Goal: Transaction & Acquisition: Subscribe to service/newsletter

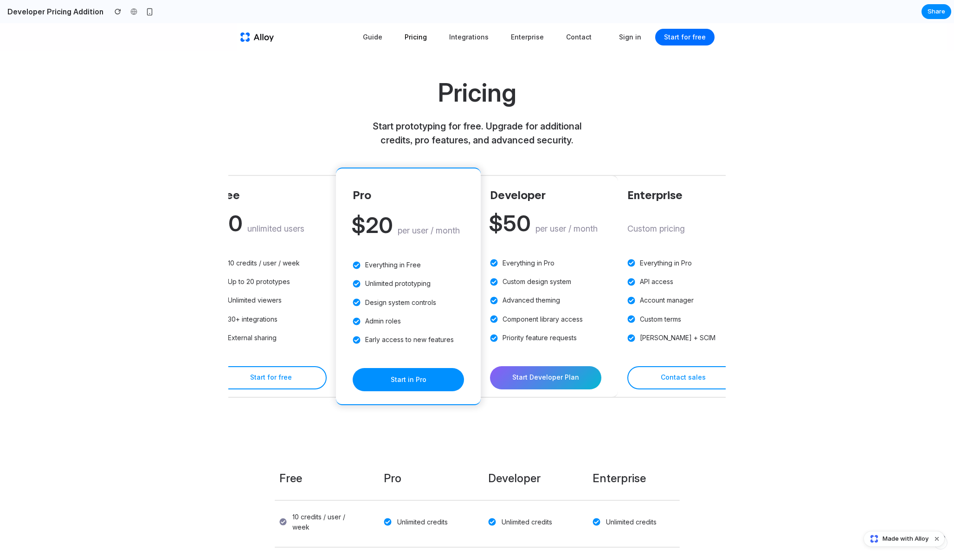
click at [477, 256] on div "Pro $20 per user / month Everything in Free Unlimited prototyping Design system…" at bounding box center [408, 287] width 145 height 238
click at [558, 381] on span "Start Developer Plan" at bounding box center [545, 377] width 67 height 8
click at [433, 386] on button "Start in Pro" at bounding box center [408, 379] width 111 height 23
click at [555, 366] on button "Start Developer Plan" at bounding box center [545, 377] width 111 height 23
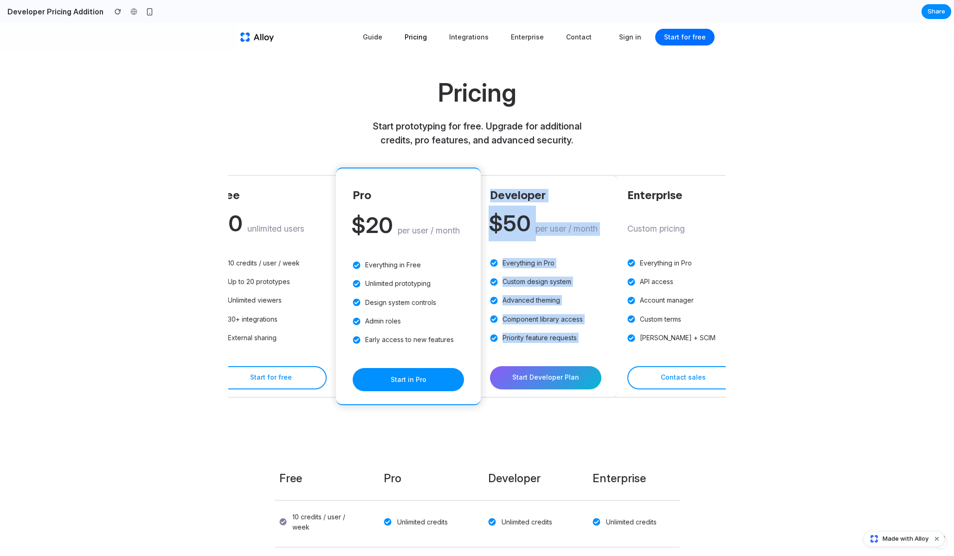
drag, startPoint x: 488, startPoint y: 183, endPoint x: 541, endPoint y: 414, distance: 237.6
click at [541, 415] on section "Free $0 unlimited users 10 credits / user / week Up to 20 prototypes Unlimited …" at bounding box center [476, 295] width 551 height 241
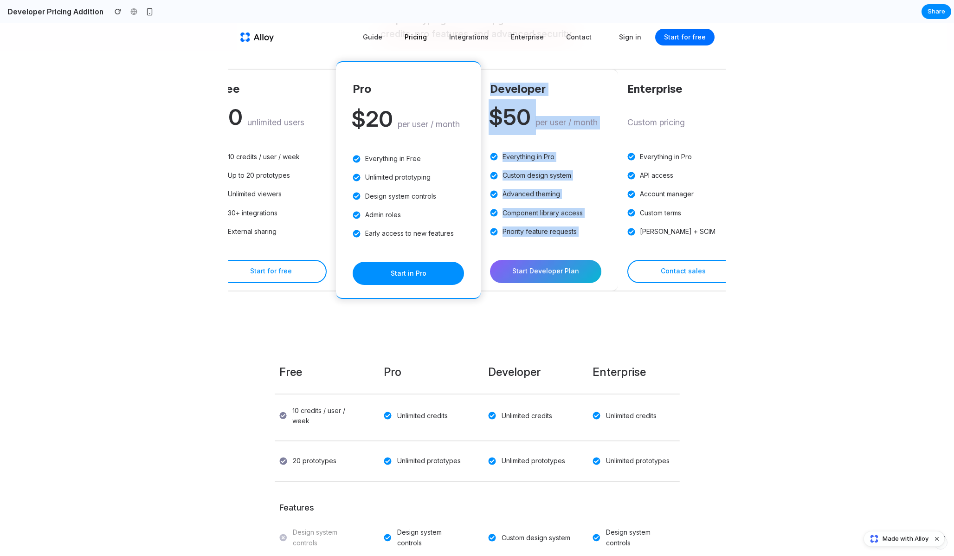
scroll to position [79, 0]
